Goal: Information Seeking & Learning: Learn about a topic

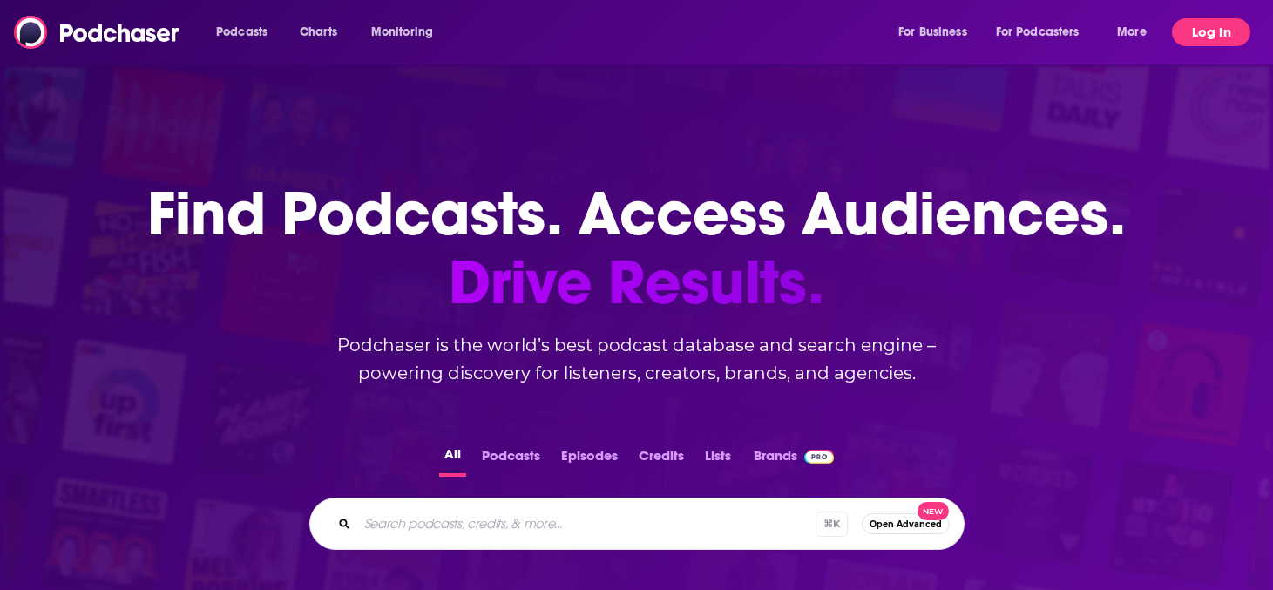
click at [1219, 33] on button "Log In" at bounding box center [1211, 32] width 78 height 28
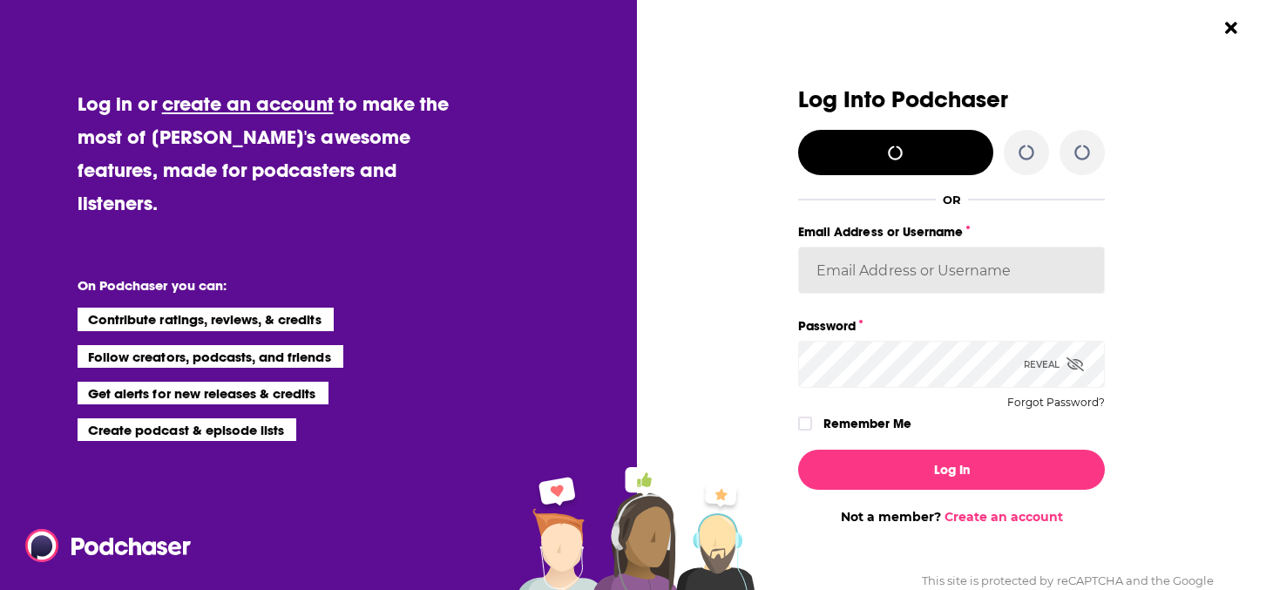
type input "[EMAIL_ADDRESS][DOMAIN_NAME]"
click at [911, 258] on input "[EMAIL_ADDRESS][DOMAIN_NAME]" at bounding box center [951, 269] width 307 height 47
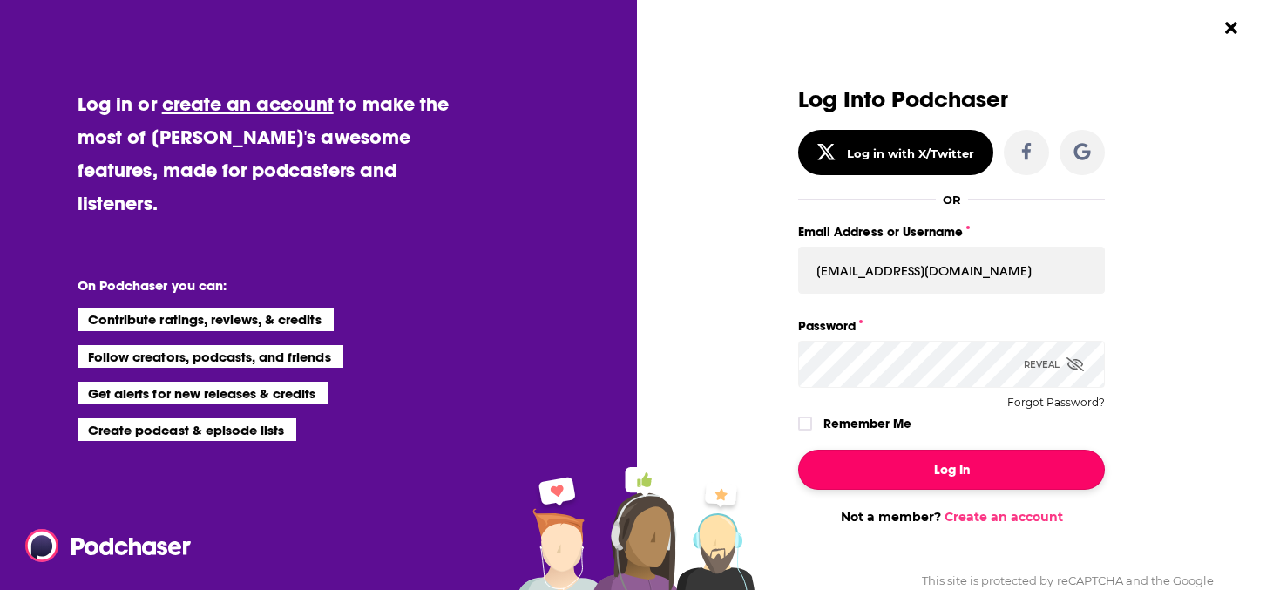
click at [912, 463] on button "Log In" at bounding box center [951, 469] width 307 height 40
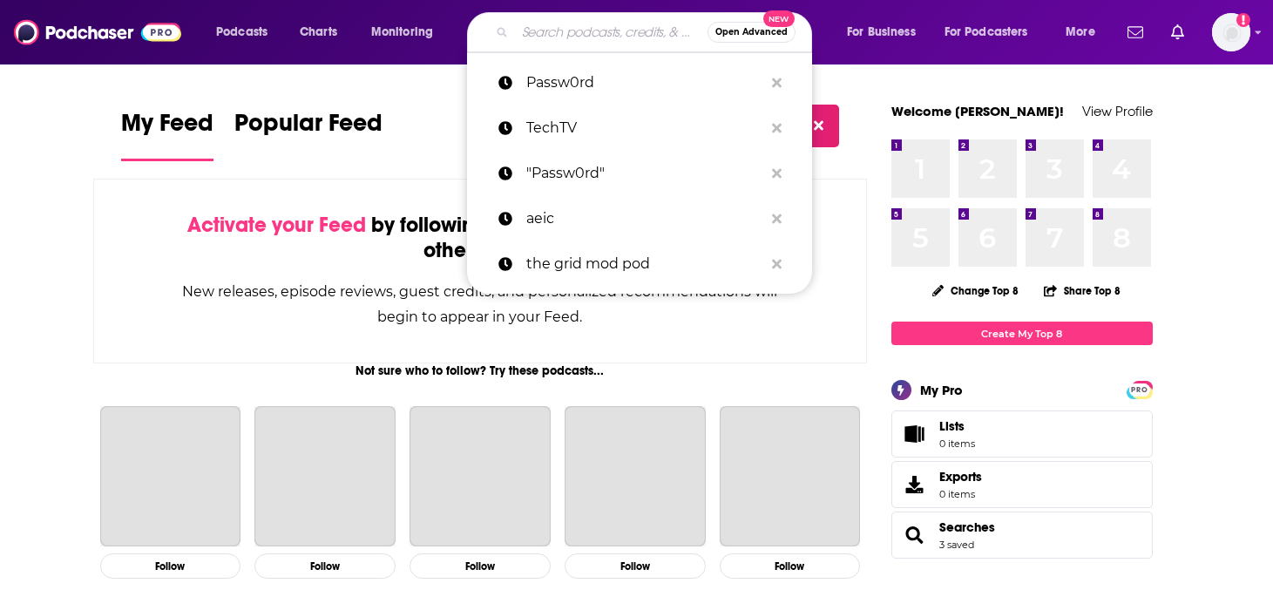
click at [585, 35] on input "Search podcasts, credits, & more..." at bounding box center [611, 32] width 192 height 28
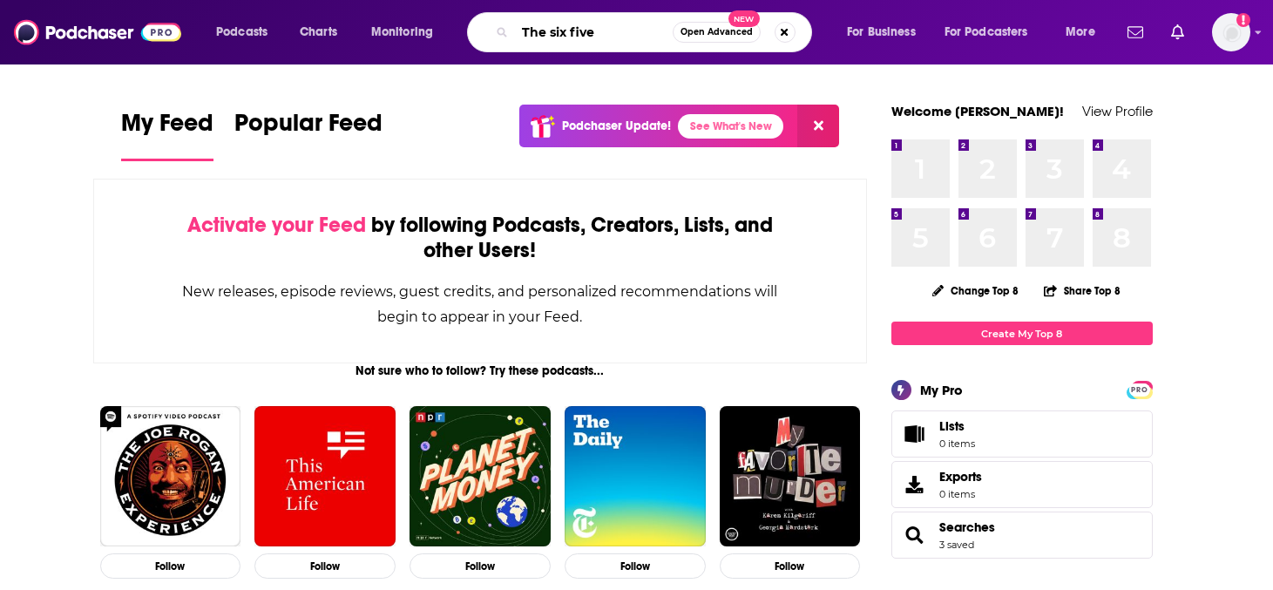
type input "The six five"
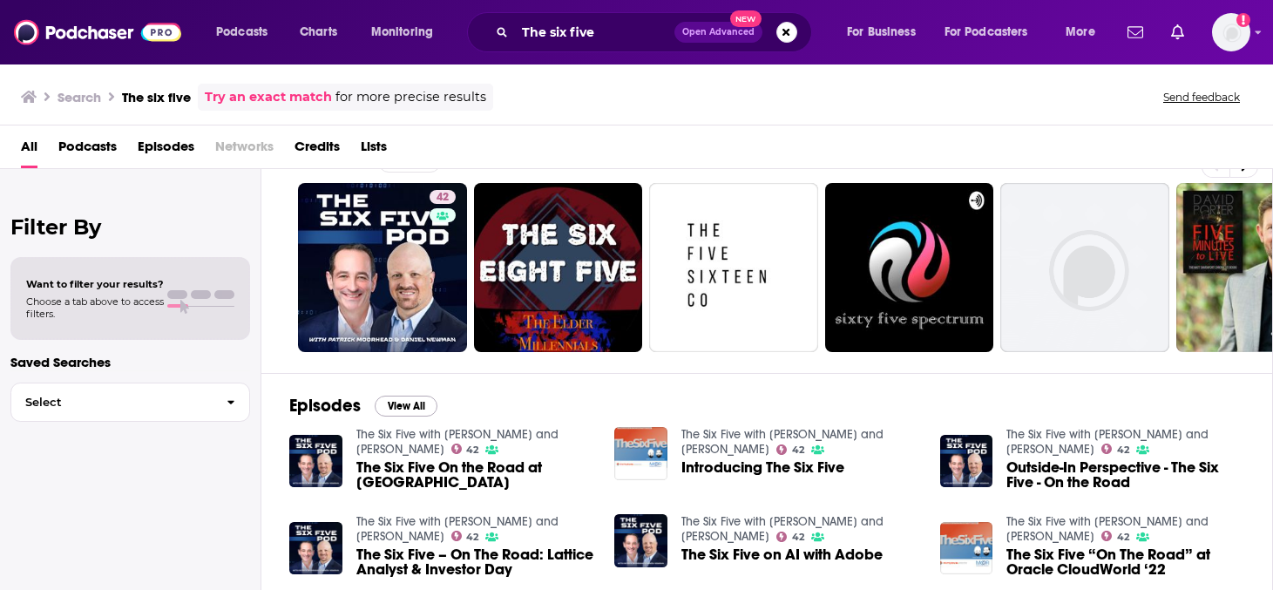
scroll to position [35, 0]
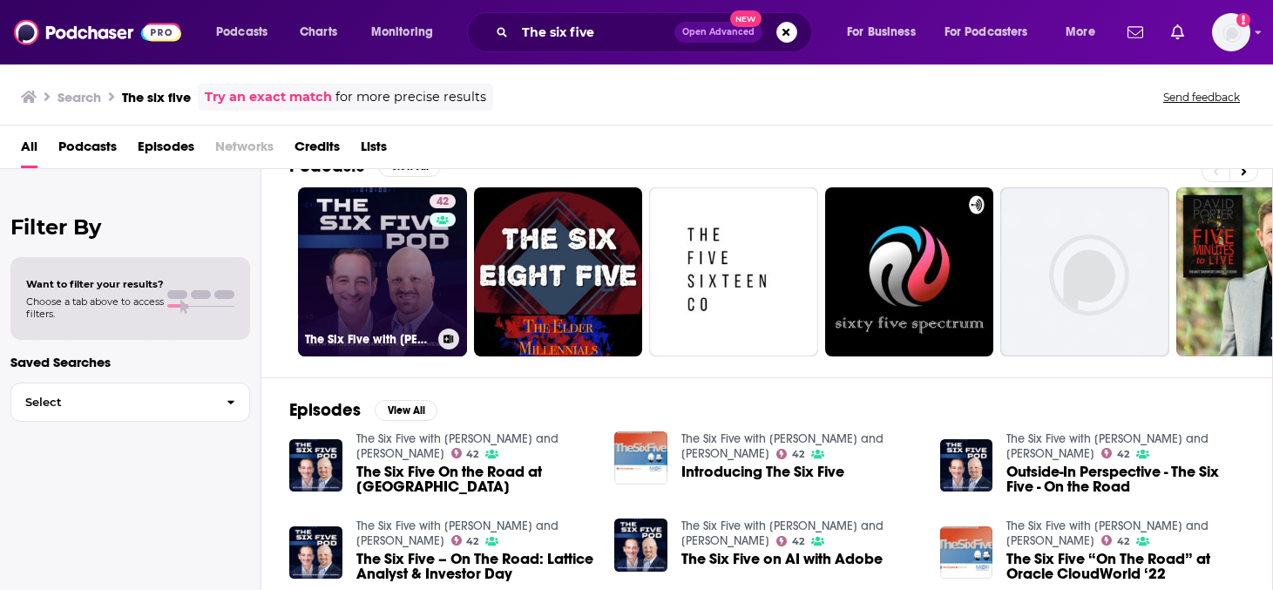
click at [402, 259] on link "42 The Six Five with [PERSON_NAME] and [PERSON_NAME]" at bounding box center [382, 271] width 169 height 169
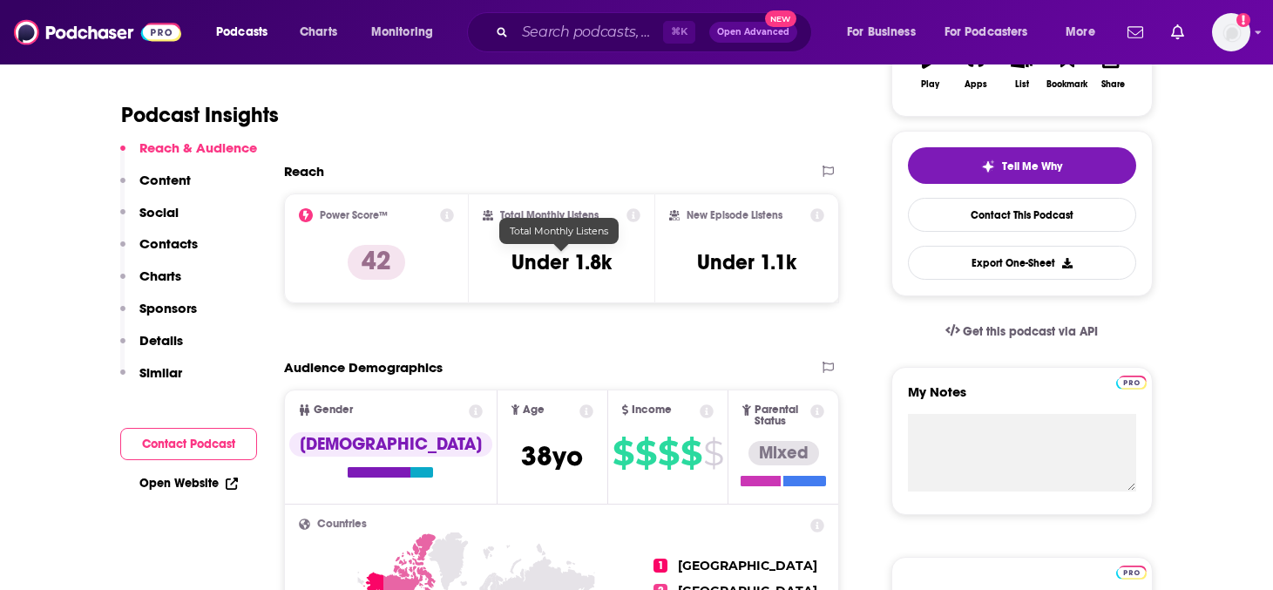
scroll to position [372, 0]
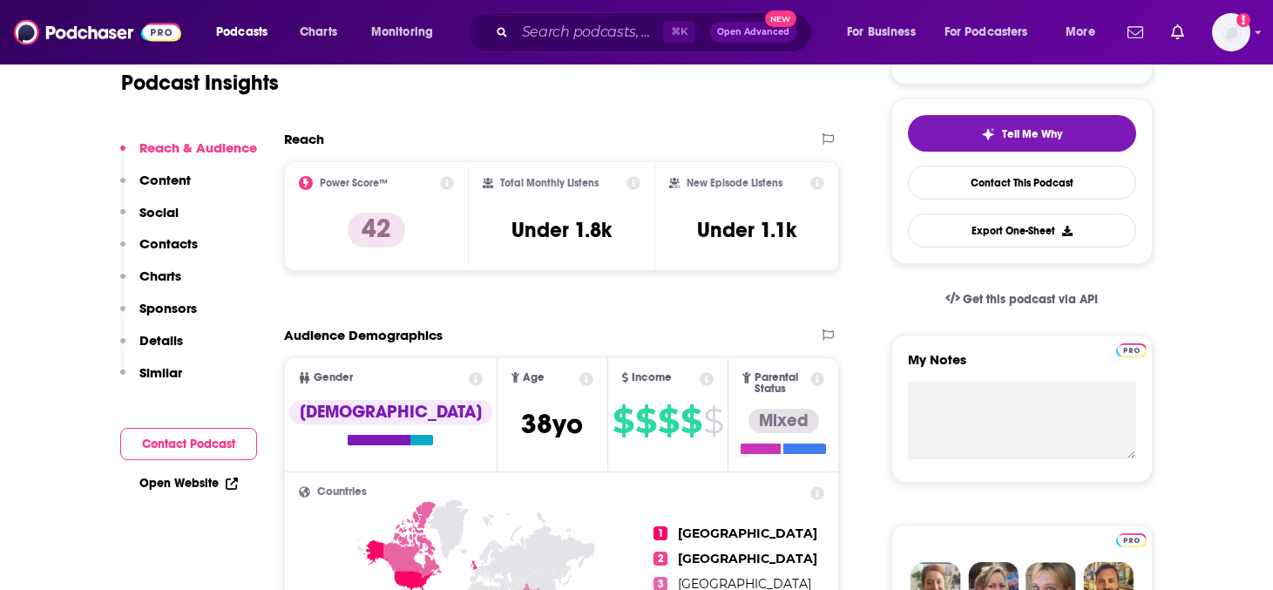
click at [186, 488] on link "Open Website" at bounding box center [188, 483] width 98 height 15
